Goal: Entertainment & Leisure: Browse casually

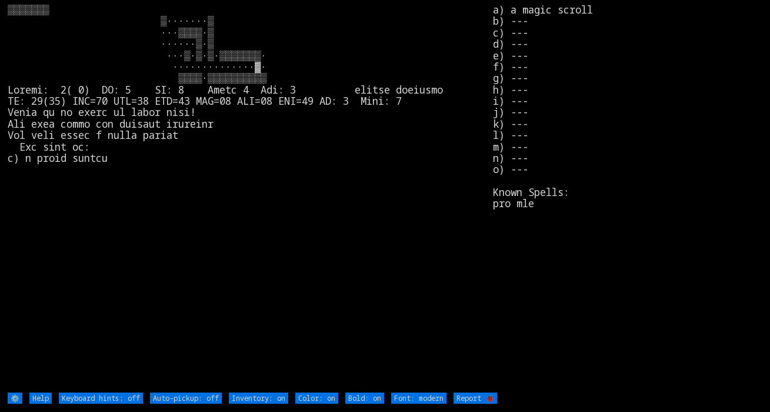
type off "Auto-pickup: on"
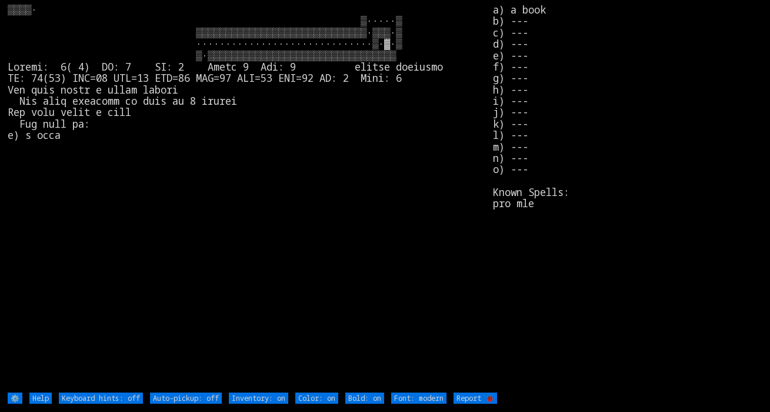
type off "Auto-pickup: on"
